Goal: Task Accomplishment & Management: Manage account settings

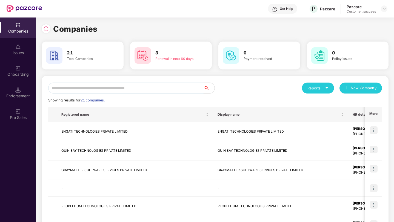
click at [130, 85] on input "text" at bounding box center [125, 88] width 155 height 11
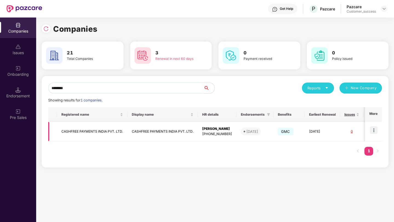
type input "********"
click at [375, 129] on img at bounding box center [374, 130] width 8 height 8
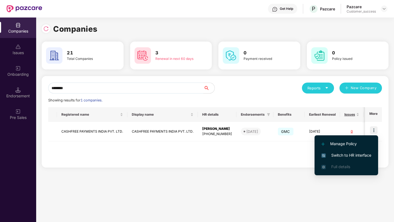
click at [353, 155] on span "Switch to HR interface" at bounding box center [346, 155] width 50 height 6
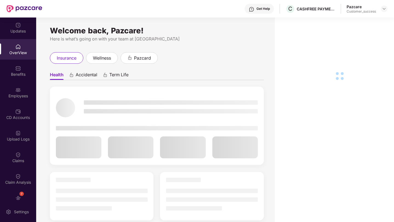
click at [23, 92] on div "Employees" at bounding box center [18, 92] width 36 height 21
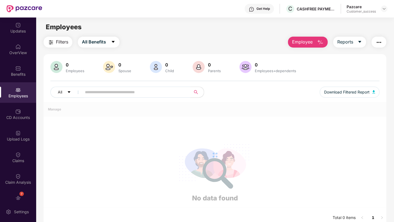
click at [310, 37] on button "Employee" at bounding box center [308, 42] width 40 height 11
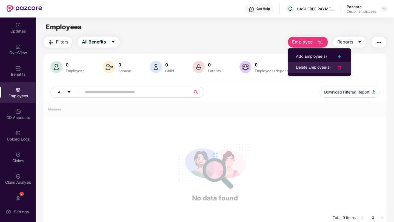
click at [315, 73] on ul "Add Employee(s) Delete Employee(s)" at bounding box center [318, 61] width 63 height 27
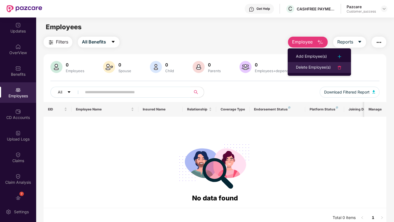
click at [311, 67] on div "Delete Employee(s)" at bounding box center [313, 67] width 35 height 7
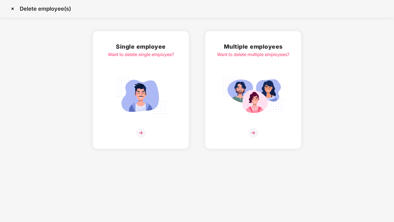
click at [268, 76] on img at bounding box center [252, 95] width 61 height 43
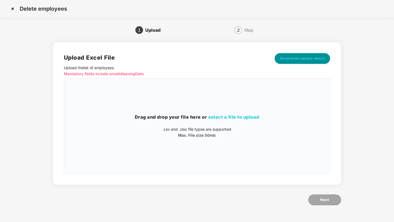
click at [292, 60] on span "Download sample sheet" at bounding box center [302, 58] width 44 height 5
click at [234, 109] on div "Drag and drop your file here or select a file to upload .csv and .xlsx file typ…" at bounding box center [197, 126] width 266 height 87
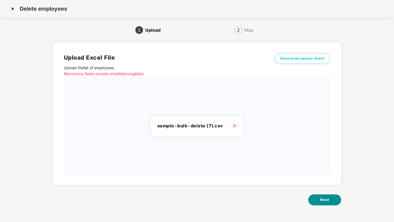
click at [324, 195] on button "Next" at bounding box center [324, 200] width 33 height 11
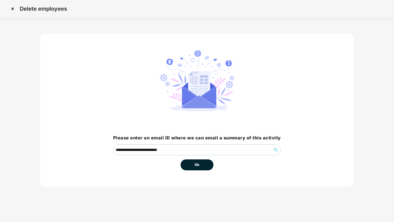
click at [191, 163] on button "Ok" at bounding box center [196, 165] width 33 height 11
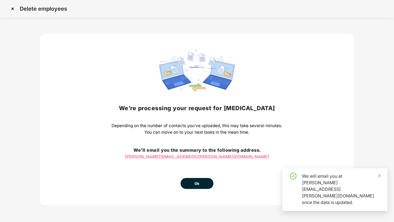
click at [198, 182] on span "Ok" at bounding box center [196, 183] width 5 height 5
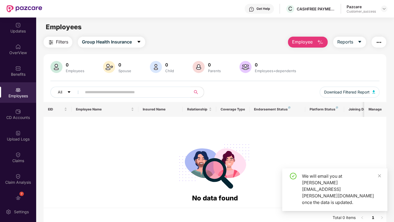
click at [318, 44] on img "button" at bounding box center [320, 42] width 7 height 7
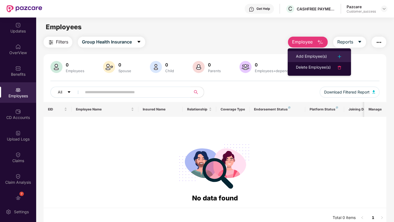
click at [307, 54] on div "Add Employee(s)" at bounding box center [311, 56] width 31 height 7
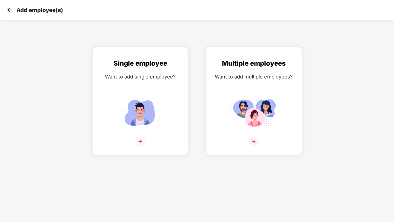
click at [240, 103] on img at bounding box center [253, 113] width 49 height 34
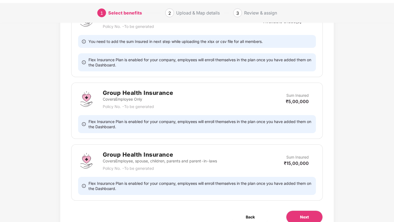
scroll to position [226, 0]
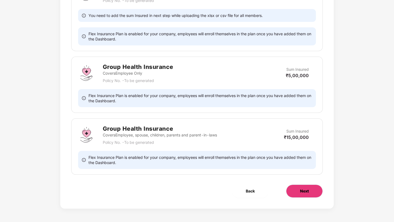
click at [300, 193] on span "Next" at bounding box center [304, 191] width 9 height 6
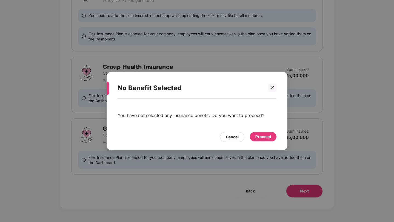
click at [266, 139] on div "Proceed" at bounding box center [263, 137] width 16 height 6
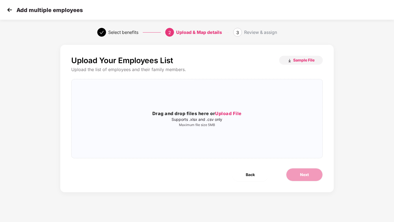
scroll to position [0, 0]
click at [294, 58] on span "Sample File" at bounding box center [303, 59] width 21 height 5
drag, startPoint x: 139, startPoint y: 162, endPoint x: 149, endPoint y: 117, distance: 46.4
click at [149, 117] on h3 "Drag and drop files here or Upload File" at bounding box center [196, 113] width 251 height 7
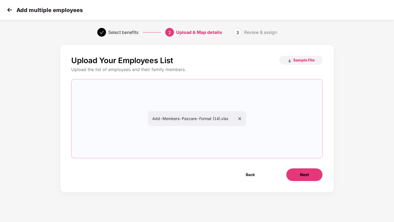
click at [306, 176] on span "Next" at bounding box center [304, 175] width 9 height 6
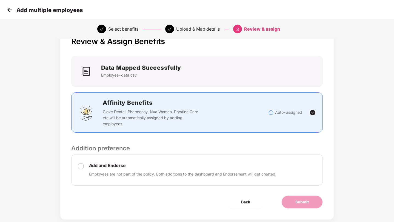
scroll to position [30, 0]
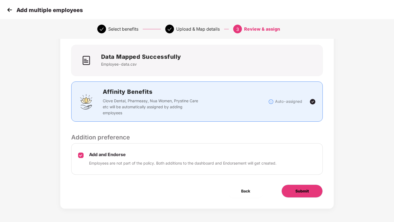
click at [287, 191] on button "Submit" at bounding box center [301, 191] width 41 height 13
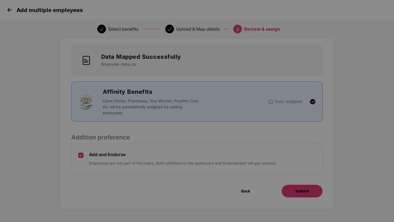
scroll to position [0, 0]
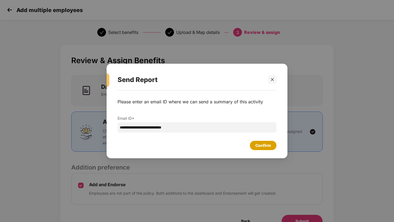
click at [255, 148] on div "Confirm" at bounding box center [263, 146] width 16 height 6
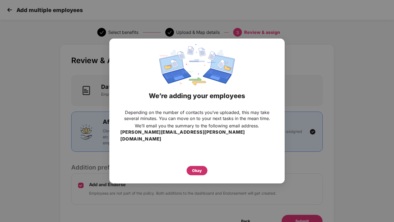
click at [199, 168] on div "Okay" at bounding box center [197, 171] width 10 height 6
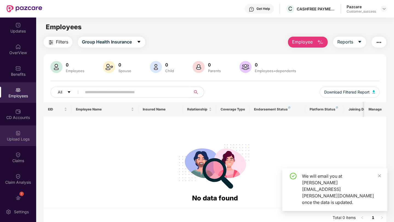
click at [17, 140] on div "Upload Logs" at bounding box center [18, 139] width 36 height 5
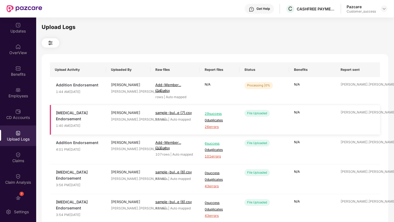
click at [214, 127] on span "26 errors" at bounding box center [220, 127] width 30 height 5
click at [20, 74] on div "Benefits" at bounding box center [18, 74] width 36 height 5
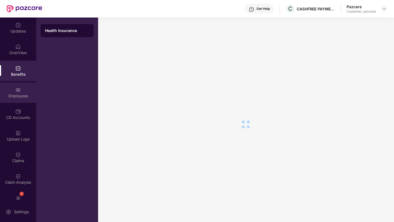
click at [15, 91] on img at bounding box center [17, 89] width 5 height 5
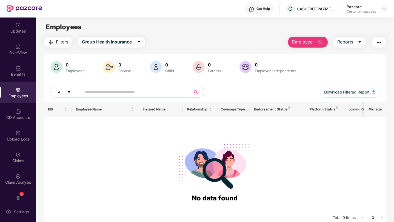
click at [299, 41] on span "Employee" at bounding box center [302, 42] width 21 height 7
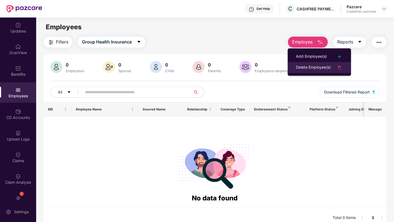
click at [306, 69] on div "Delete Employee(s)" at bounding box center [313, 67] width 35 height 7
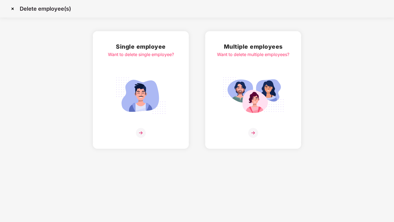
click at [276, 86] on img at bounding box center [252, 95] width 61 height 43
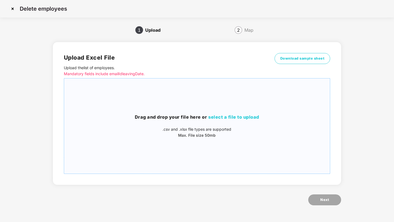
click at [251, 103] on div "Drag and drop your file here or select a file to upload .csv and .xlsx file typ…" at bounding box center [197, 126] width 266 height 87
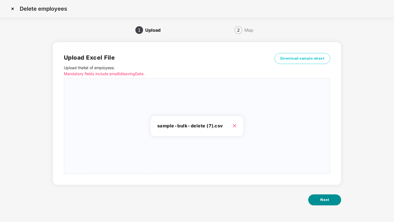
click at [316, 200] on button "Next" at bounding box center [324, 200] width 33 height 11
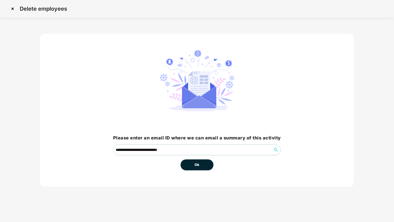
click at [196, 162] on span "Ok" at bounding box center [196, 164] width 5 height 5
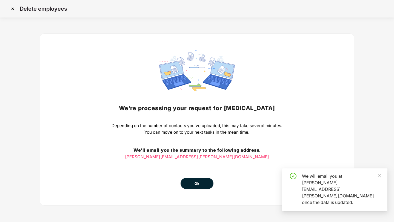
click at [195, 188] on button "Ok" at bounding box center [196, 183] width 33 height 11
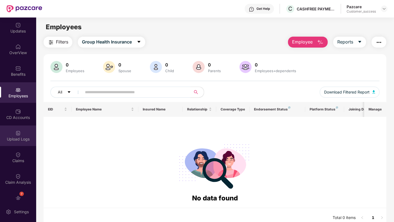
click at [15, 128] on div "Upload Logs" at bounding box center [18, 136] width 36 height 21
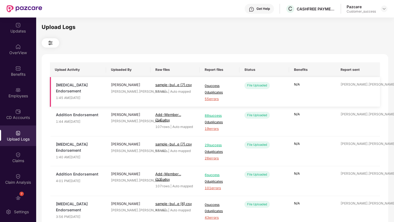
click at [208, 98] on span "55 errors" at bounding box center [220, 99] width 30 height 5
click at [11, 101] on div "Employees" at bounding box center [18, 92] width 36 height 21
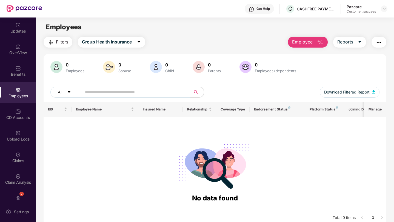
click at [300, 44] on span "Employee" at bounding box center [302, 42] width 21 height 7
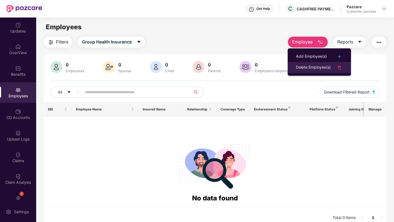
click at [306, 71] on li "Delete Employee(s)" at bounding box center [318, 67] width 63 height 11
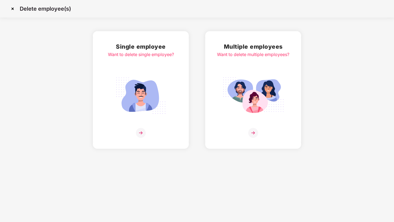
click at [273, 74] on img at bounding box center [252, 95] width 61 height 43
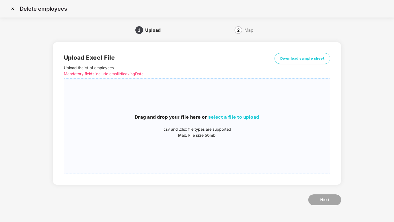
click at [197, 107] on div "Drag and drop your file here or select a file to upload .csv and .xlsx file typ…" at bounding box center [197, 126] width 266 height 87
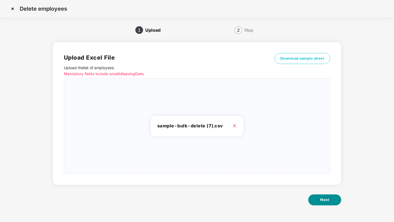
click at [326, 199] on span "Next" at bounding box center [324, 199] width 9 height 5
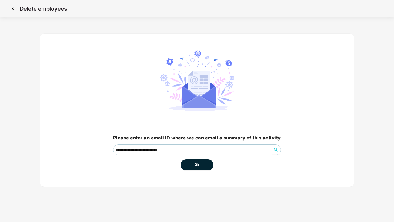
click at [194, 168] on button "Ok" at bounding box center [196, 165] width 33 height 11
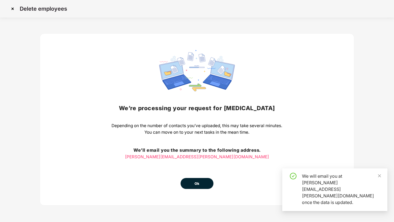
click at [198, 183] on span "Ok" at bounding box center [196, 183] width 5 height 5
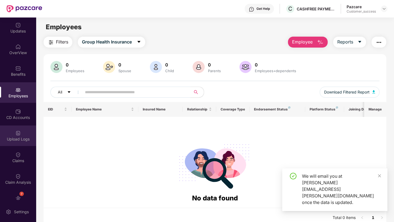
click at [15, 134] on img at bounding box center [17, 133] width 5 height 5
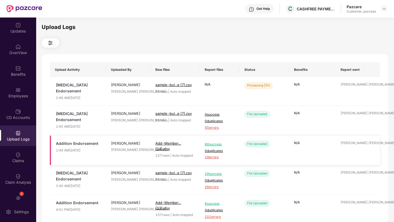
click at [215, 155] on span "19 errors" at bounding box center [220, 157] width 30 height 5
click at [15, 94] on div "Employees" at bounding box center [18, 95] width 36 height 5
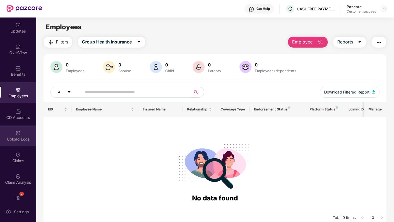
click at [15, 132] on img at bounding box center [17, 133] width 5 height 5
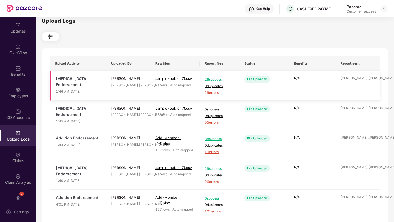
scroll to position [7, 0]
click at [16, 70] on img at bounding box center [17, 68] width 5 height 5
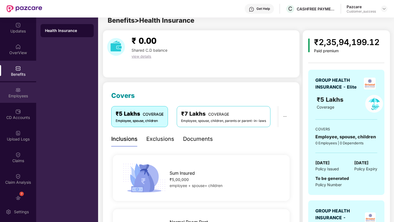
click at [23, 89] on div "Employees" at bounding box center [18, 92] width 36 height 21
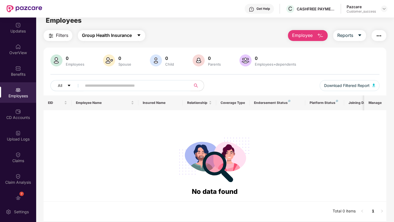
click at [137, 38] on span "caret-down" at bounding box center [139, 35] width 4 height 5
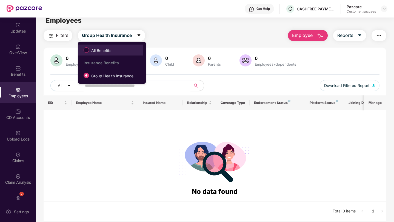
click at [126, 47] on span "All Benefits" at bounding box center [111, 49] width 60 height 9
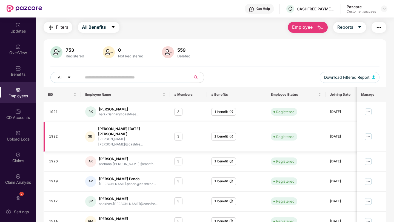
scroll to position [0, 0]
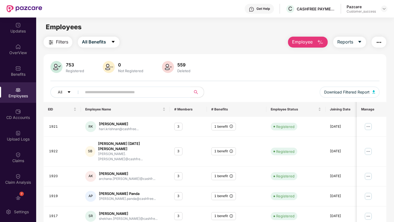
click at [295, 44] on span "Employee" at bounding box center [302, 42] width 21 height 7
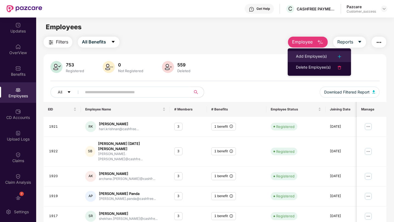
click at [295, 59] on li "Add Employee(s)" at bounding box center [318, 56] width 63 height 11
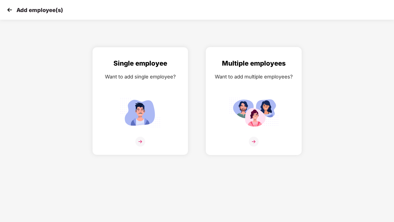
click at [273, 87] on div "Multiple employees Want to add multiple employees?" at bounding box center [253, 105] width 84 height 95
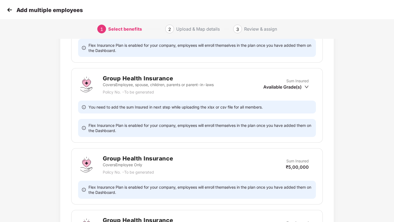
scroll to position [226, 0]
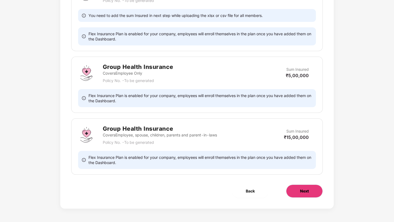
click at [299, 190] on button "Next" at bounding box center [304, 191] width 37 height 13
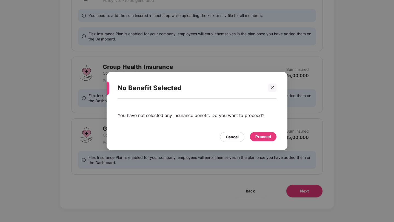
click at [258, 133] on div "Proceed" at bounding box center [263, 136] width 27 height 9
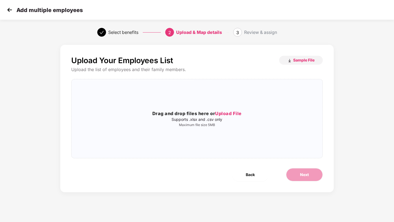
scroll to position [0, 0]
click at [258, 133] on div "Drag and drop files here or Upload File Supports .xlsx and .csv only Maximum fi…" at bounding box center [196, 119] width 251 height 70
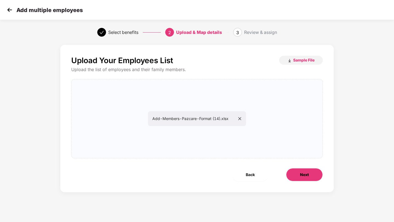
click at [295, 175] on button "Next" at bounding box center [304, 174] width 37 height 13
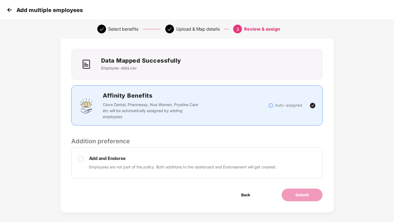
scroll to position [30, 0]
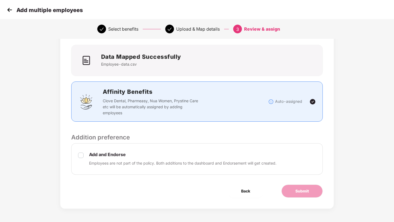
click at [83, 152] on label at bounding box center [80, 159] width 5 height 15
click at [293, 188] on button "Submit" at bounding box center [301, 191] width 41 height 13
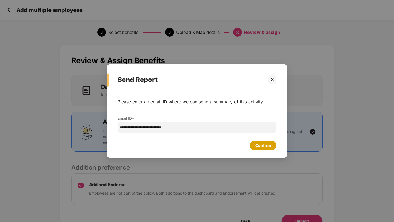
click at [258, 146] on div "Confirm" at bounding box center [263, 146] width 16 height 6
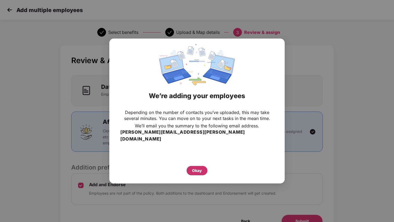
click at [194, 168] on div "Okay" at bounding box center [197, 171] width 10 height 6
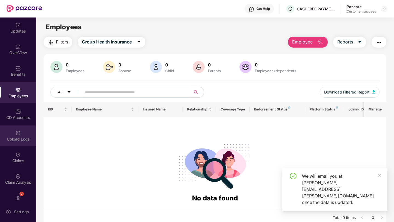
click at [11, 132] on div "Upload Logs" at bounding box center [18, 136] width 36 height 21
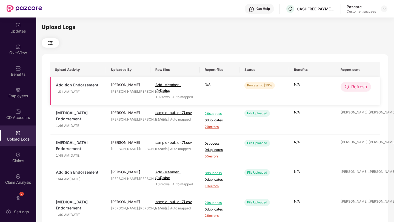
click at [351, 84] on span "Refresh" at bounding box center [359, 86] width 16 height 7
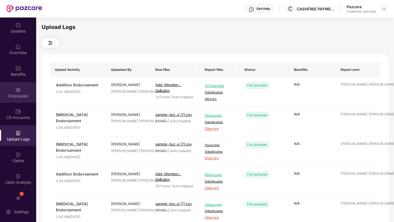
click at [12, 87] on div "Employees" at bounding box center [18, 92] width 36 height 21
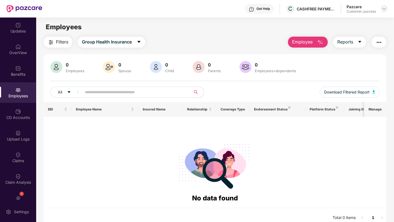
click at [382, 11] on div at bounding box center [384, 8] width 7 height 7
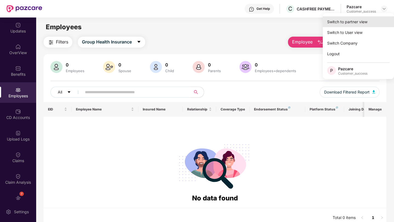
click at [369, 21] on div "Switch to partner view" at bounding box center [358, 21] width 71 height 11
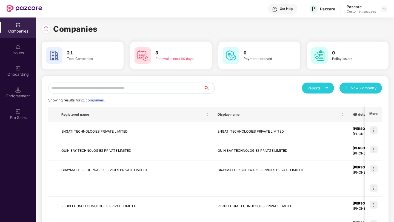
click at [170, 84] on input "text" at bounding box center [125, 88] width 155 height 11
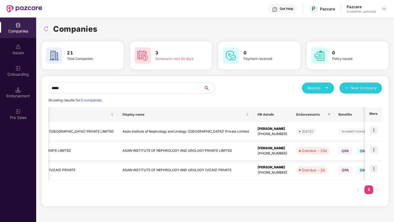
scroll to position [0, 93]
type input "*****"
click at [373, 151] on img at bounding box center [374, 150] width 8 height 8
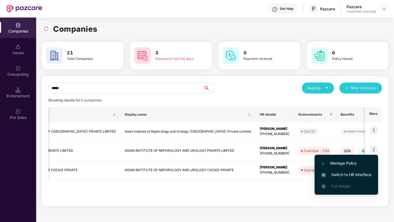
click at [367, 174] on span "Switch to HR interface" at bounding box center [346, 175] width 50 height 6
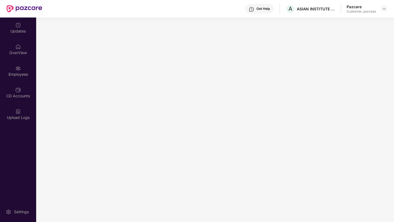
click at [12, 74] on div "Employees" at bounding box center [18, 74] width 36 height 5
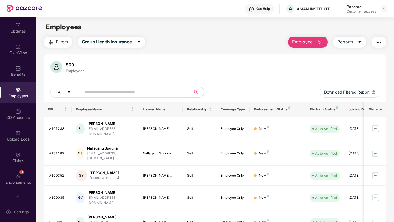
click at [318, 45] on img "button" at bounding box center [320, 42] width 7 height 7
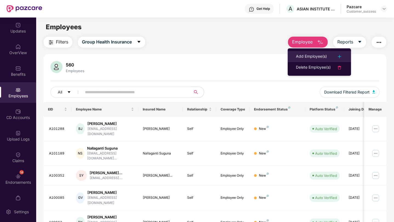
click at [313, 59] on div "Add Employee(s)" at bounding box center [311, 56] width 31 height 7
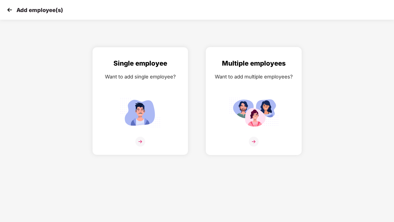
click at [246, 105] on img at bounding box center [253, 113] width 49 height 34
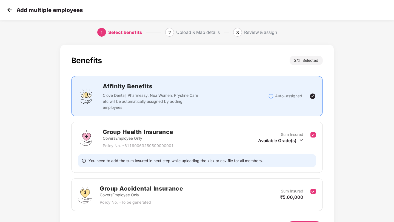
scroll to position [36, 0]
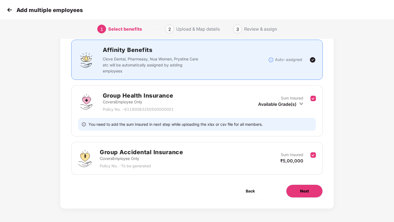
click at [298, 190] on button "Next" at bounding box center [304, 191] width 37 height 13
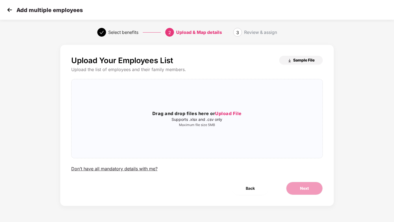
click at [296, 63] on span "Sample File" at bounding box center [303, 59] width 21 height 5
click at [160, 115] on h3 "Drag and drop files here or Upload File" at bounding box center [196, 113] width 251 height 7
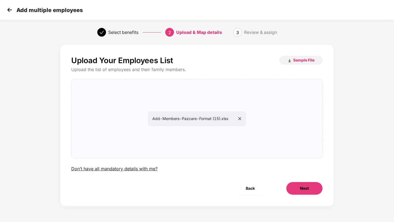
click at [299, 189] on button "Next" at bounding box center [304, 188] width 37 height 13
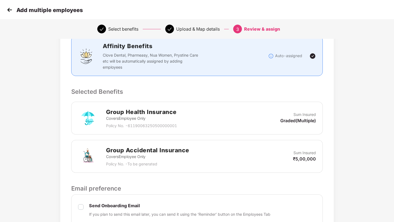
scroll to position [180, 0]
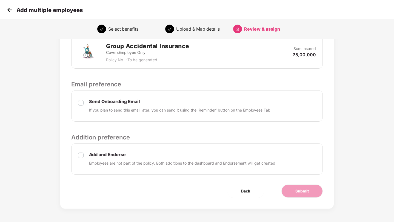
click at [77, 100] on div "Send Onboarding Email If you plan to send this email later, you can send it usi…" at bounding box center [197, 105] width 252 height 31
click at [318, 201] on div "Review & Assign Benefits Data Mapped Successfully Employee-data.csv Affinity Be…" at bounding box center [196, 37] width 273 height 344
click at [312, 193] on button "Submit" at bounding box center [301, 191] width 41 height 13
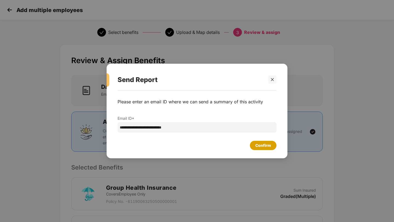
click at [267, 145] on div "Confirm" at bounding box center [263, 146] width 16 height 6
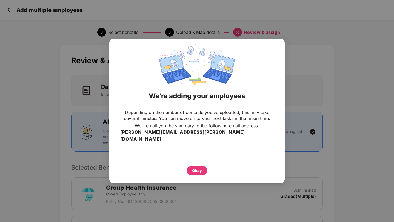
click at [198, 163] on div "Okay" at bounding box center [196, 169] width 153 height 12
click at [198, 168] on div "Okay" at bounding box center [197, 171] width 10 height 6
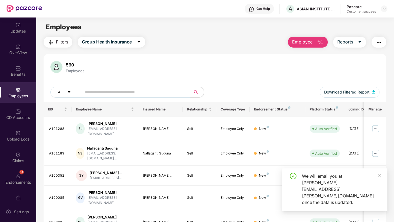
click at [297, 41] on span "Employee" at bounding box center [302, 42] width 21 height 7
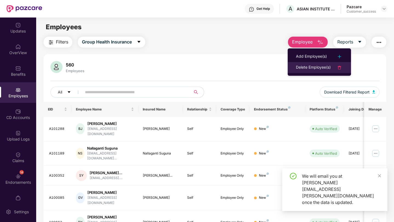
click at [305, 70] on div "Delete Employee(s)" at bounding box center [313, 67] width 35 height 7
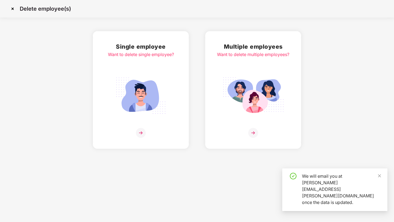
click at [249, 76] on img at bounding box center [252, 95] width 61 height 43
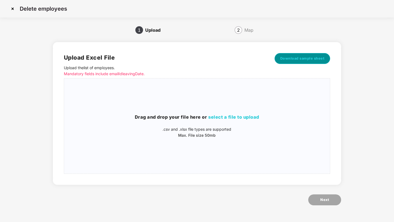
click at [302, 55] on button "Download sample sheet" at bounding box center [302, 58] width 56 height 11
click at [14, 9] on img at bounding box center [12, 8] width 9 height 9
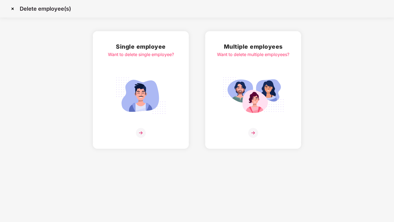
click at [13, 9] on img at bounding box center [12, 8] width 9 height 9
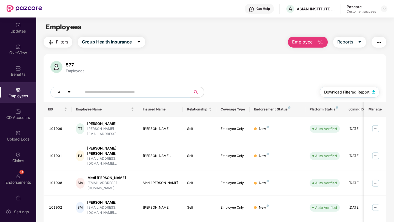
click at [348, 90] on span "Download Filtered Report" at bounding box center [346, 92] width 45 height 6
click at [15, 137] on div "Upload Logs" at bounding box center [18, 139] width 36 height 5
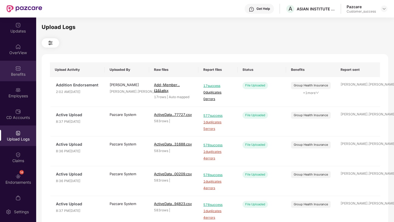
click at [12, 74] on div "Benefits" at bounding box center [18, 74] width 36 height 5
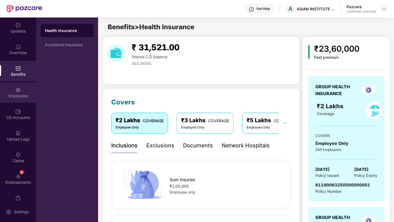
click at [5, 94] on div "Employees" at bounding box center [18, 95] width 36 height 5
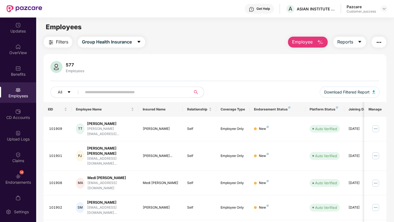
click at [310, 42] on span "Employee" at bounding box center [302, 42] width 21 height 7
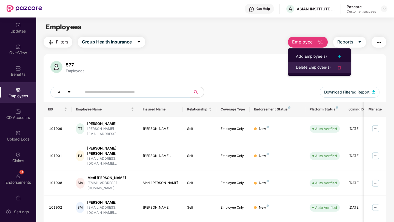
click at [301, 71] on li "Delete Employee(s)" at bounding box center [318, 67] width 63 height 11
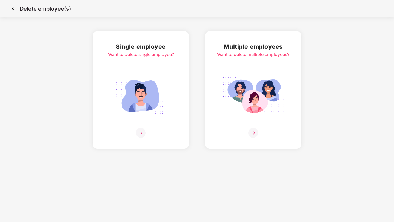
click at [266, 80] on img at bounding box center [252, 95] width 61 height 43
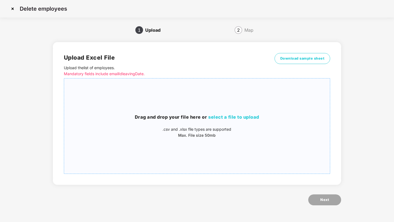
click at [248, 92] on div "Drag and drop your file here or select a file to upload .csv and .xlsx file typ…" at bounding box center [197, 126] width 266 height 87
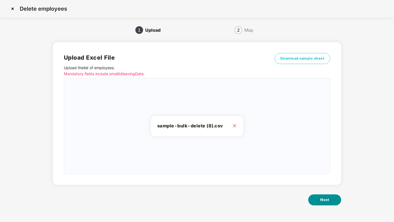
click at [316, 198] on button "Next" at bounding box center [324, 200] width 33 height 11
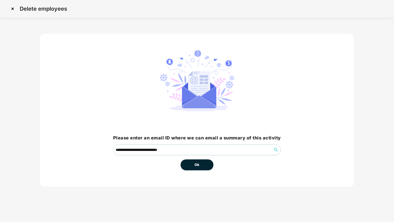
click at [209, 167] on button "Ok" at bounding box center [196, 165] width 33 height 11
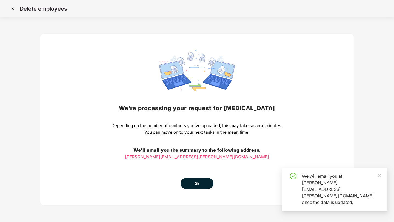
click at [198, 184] on span "Ok" at bounding box center [196, 183] width 5 height 5
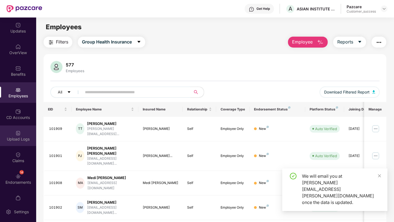
click at [10, 132] on div "Upload Logs" at bounding box center [18, 136] width 36 height 21
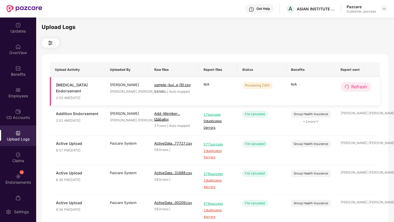
click at [360, 85] on span "Refresh" at bounding box center [359, 86] width 16 height 7
click at [325, 98] on td "N/A" at bounding box center [311, 91] width 50 height 29
click at [341, 89] on button "Refresh" at bounding box center [355, 87] width 30 height 10
click at [344, 88] on icon "redo" at bounding box center [346, 87] width 4 height 4
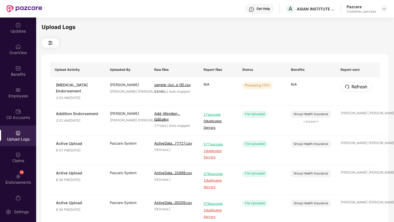
click at [345, 88] on icon "redo" at bounding box center [347, 87] width 4 height 4
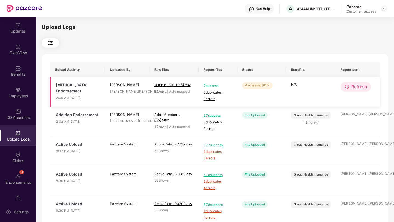
click at [358, 88] on span "Refresh" at bounding box center [359, 86] width 16 height 7
click at [206, 99] on span "2 errors" at bounding box center [217, 99] width 29 height 5
click at [221, 94] on span "2 duplicates" at bounding box center [217, 92] width 29 height 5
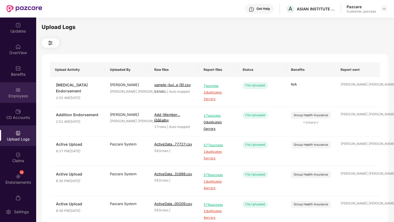
click at [25, 91] on div "Employees" at bounding box center [18, 92] width 36 height 21
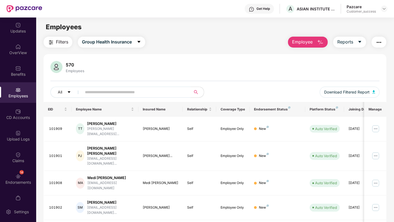
click at [140, 90] on input "text" at bounding box center [134, 92] width 98 height 8
paste input "**********"
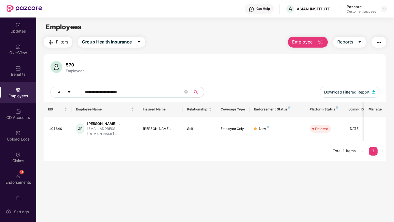
drag, startPoint x: 136, startPoint y: 89, endPoint x: 71, endPoint y: 85, distance: 65.8
click at [102, 86] on div "**********" at bounding box center [215, 81] width 342 height 41
drag, startPoint x: 147, startPoint y: 93, endPoint x: 0, endPoint y: 94, distance: 147.0
click at [0, 94] on div "**********" at bounding box center [197, 120] width 394 height 205
paste input "**"
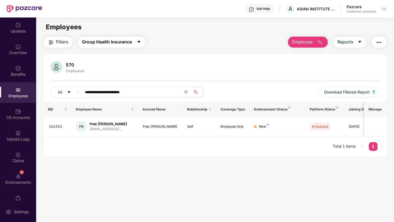
click at [102, 40] on span "Group Health Insurance" at bounding box center [107, 42] width 50 height 7
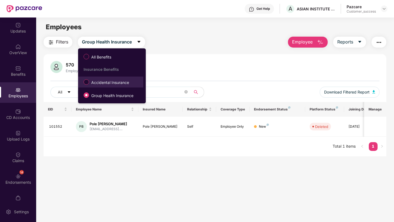
click at [102, 82] on span "Accidental Insurance" at bounding box center [110, 83] width 42 height 6
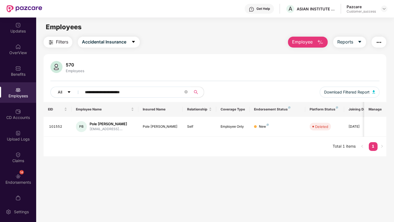
drag, startPoint x: 146, startPoint y: 91, endPoint x: 57, endPoint y: 90, distance: 89.0
click at [57, 90] on div "**********" at bounding box center [132, 92] width 164 height 11
paste input "text"
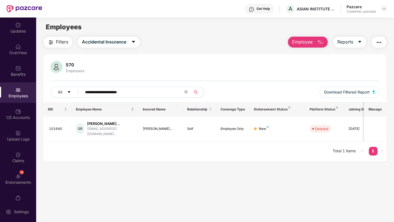
type input "**********"
click at [140, 93] on input "**********" at bounding box center [134, 92] width 98 height 8
click at [187, 92] on icon "close-circle" at bounding box center [185, 91] width 3 height 3
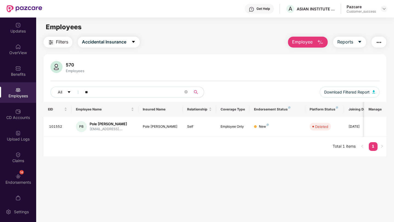
type input "*"
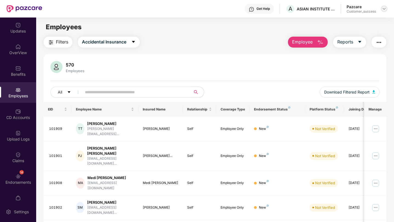
click at [384, 9] on img at bounding box center [384, 9] width 4 height 4
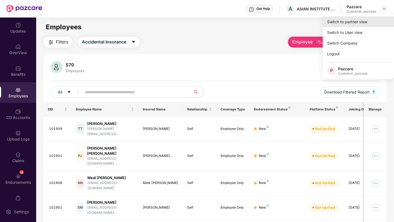
click at [364, 18] on div "Switch to partner view" at bounding box center [358, 21] width 71 height 11
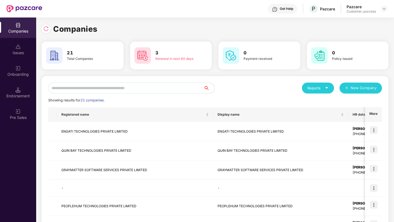
click at [194, 85] on input "text" at bounding box center [125, 88] width 155 height 11
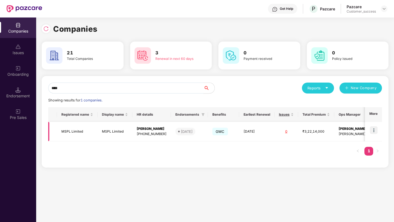
type input "****"
click at [373, 131] on img at bounding box center [374, 130] width 8 height 8
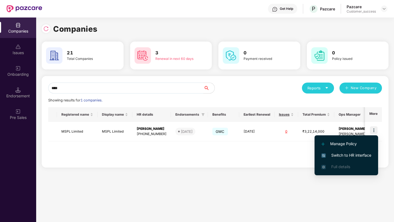
click at [368, 155] on span "Switch to HR interface" at bounding box center [346, 155] width 50 height 6
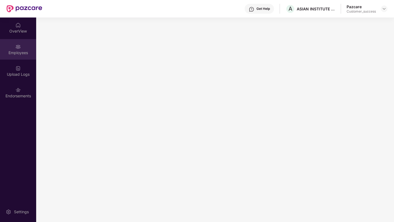
click at [20, 51] on div "Employees" at bounding box center [18, 52] width 36 height 5
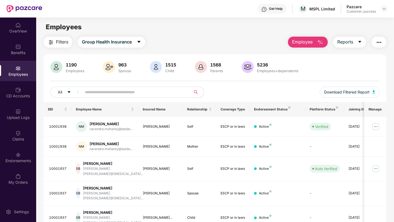
click at [115, 91] on input "text" at bounding box center [134, 92] width 98 height 8
paste input "********"
type input "********"
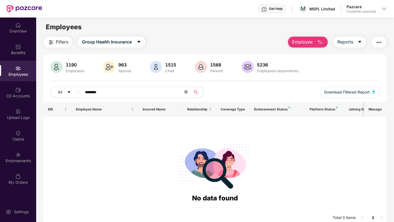
click at [187, 93] on icon "close-circle" at bounding box center [185, 91] width 3 height 3
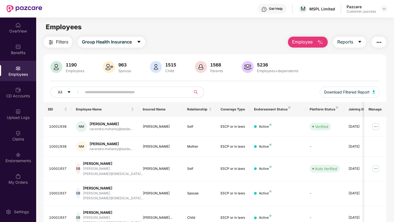
click at [137, 91] on input "text" at bounding box center [134, 92] width 98 height 8
paste input "********"
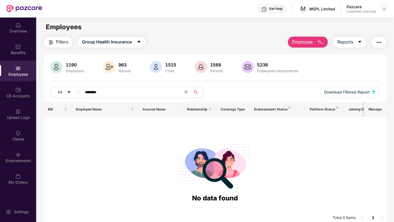
drag, startPoint x: 157, startPoint y: 94, endPoint x: 47, endPoint y: 86, distance: 110.4
click at [47, 86] on div "1190 Employees 963 Spouse 1515 Child 1568 Parents 5236 Employees+dependents All…" at bounding box center [215, 81] width 342 height 41
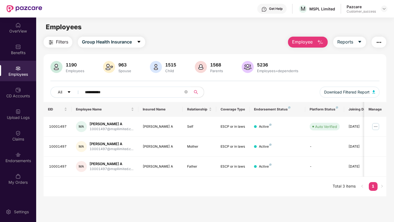
drag, startPoint x: 120, startPoint y: 94, endPoint x: 51, endPoint y: 95, distance: 69.3
click at [51, 95] on div "**********" at bounding box center [132, 92] width 164 height 11
paste input "text"
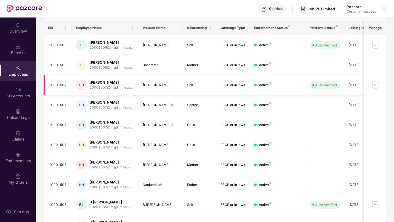
scroll to position [114, 0]
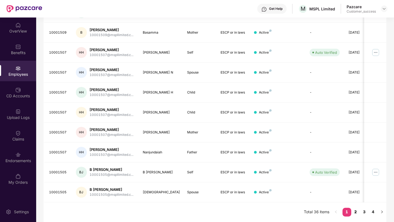
type input "*******"
click at [354, 211] on link "2" at bounding box center [355, 212] width 9 height 8
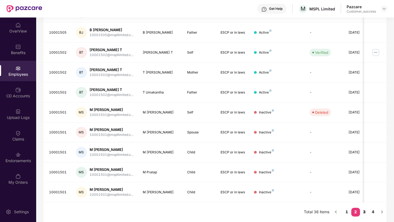
click at [362, 212] on link "3" at bounding box center [364, 212] width 9 height 8
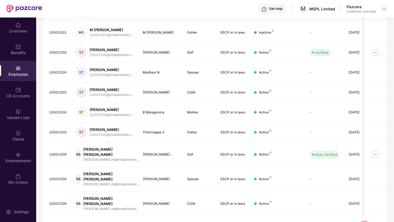
click at [372, 222] on link "4" at bounding box center [372, 226] width 9 height 8
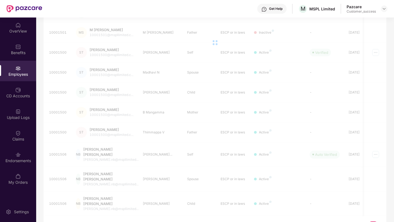
scroll to position [34, 0]
